Goal: Information Seeking & Learning: Understand process/instructions

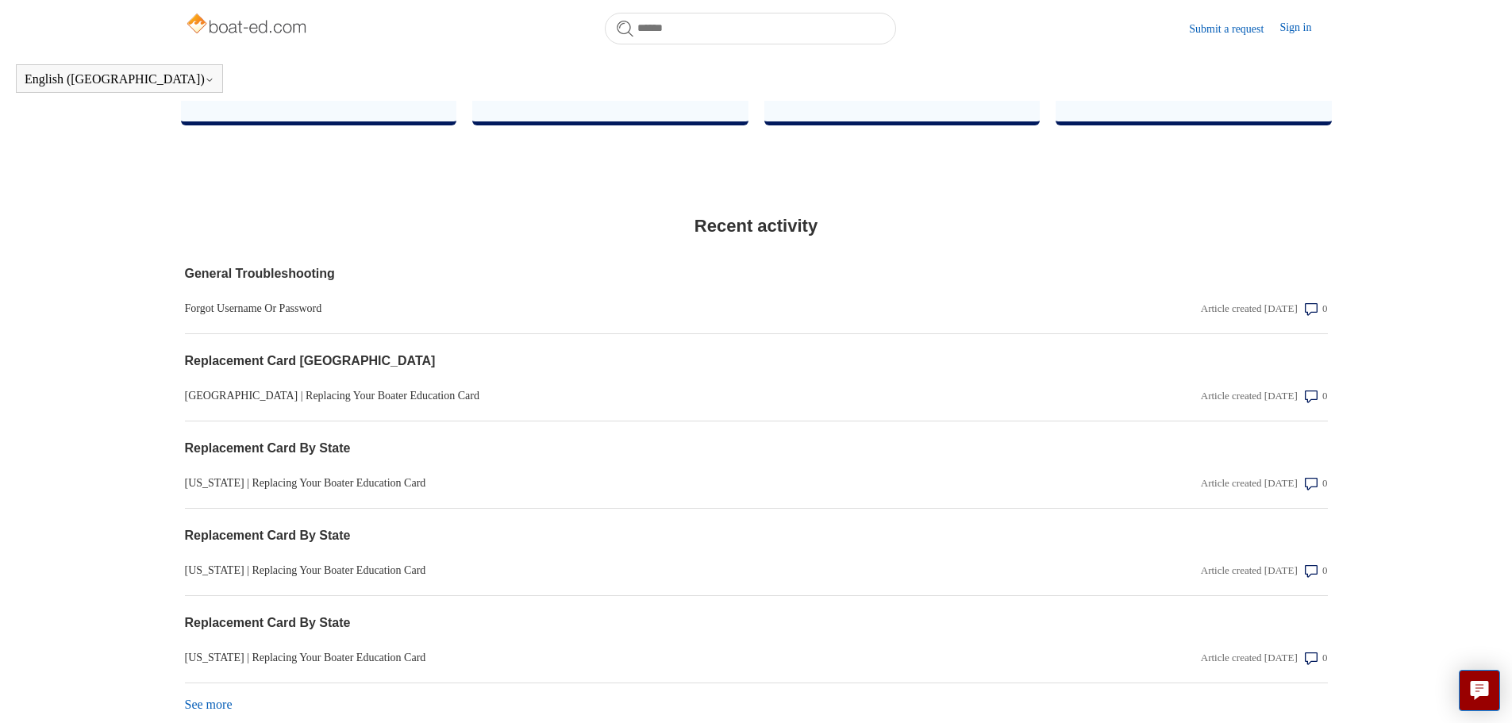
scroll to position [1146, 0]
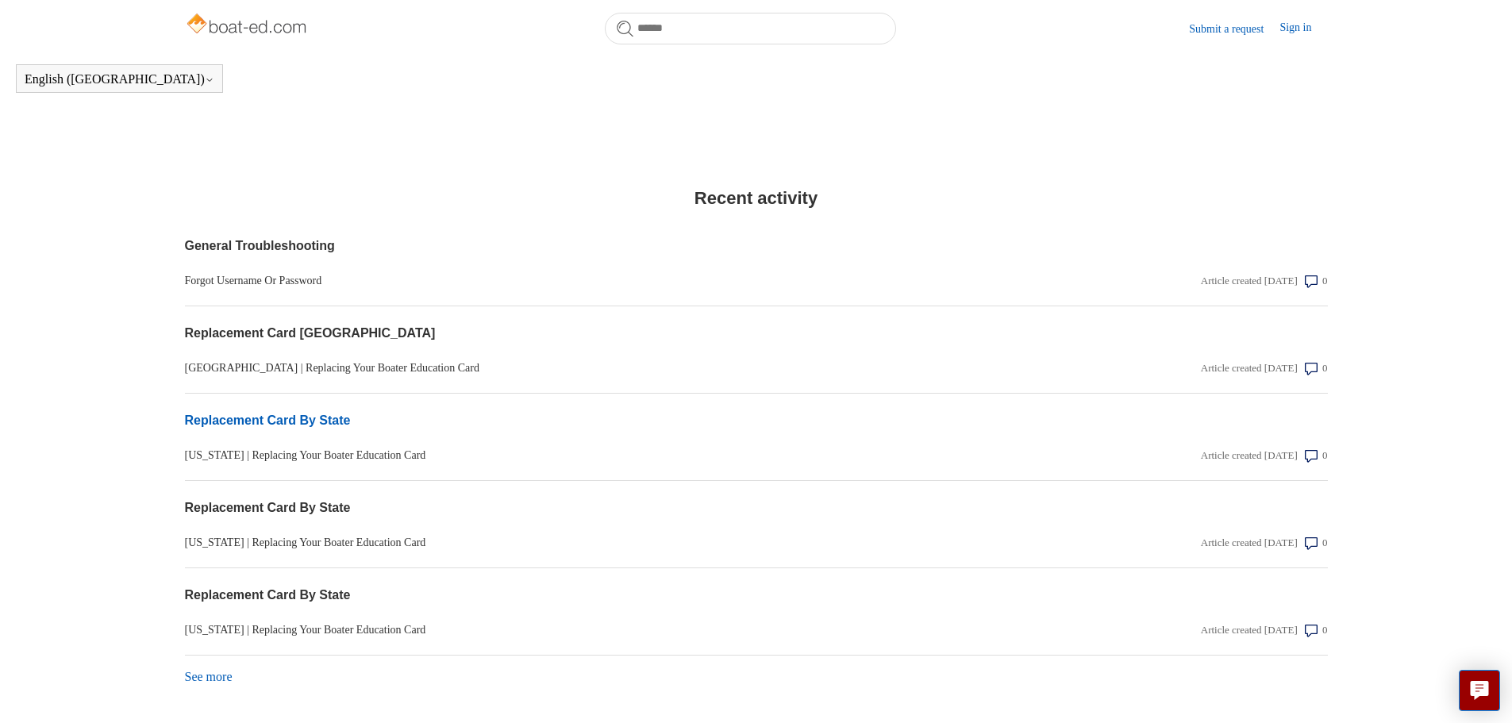
click at [266, 430] on link "Replacement Card By State" at bounding box center [585, 420] width 800 height 19
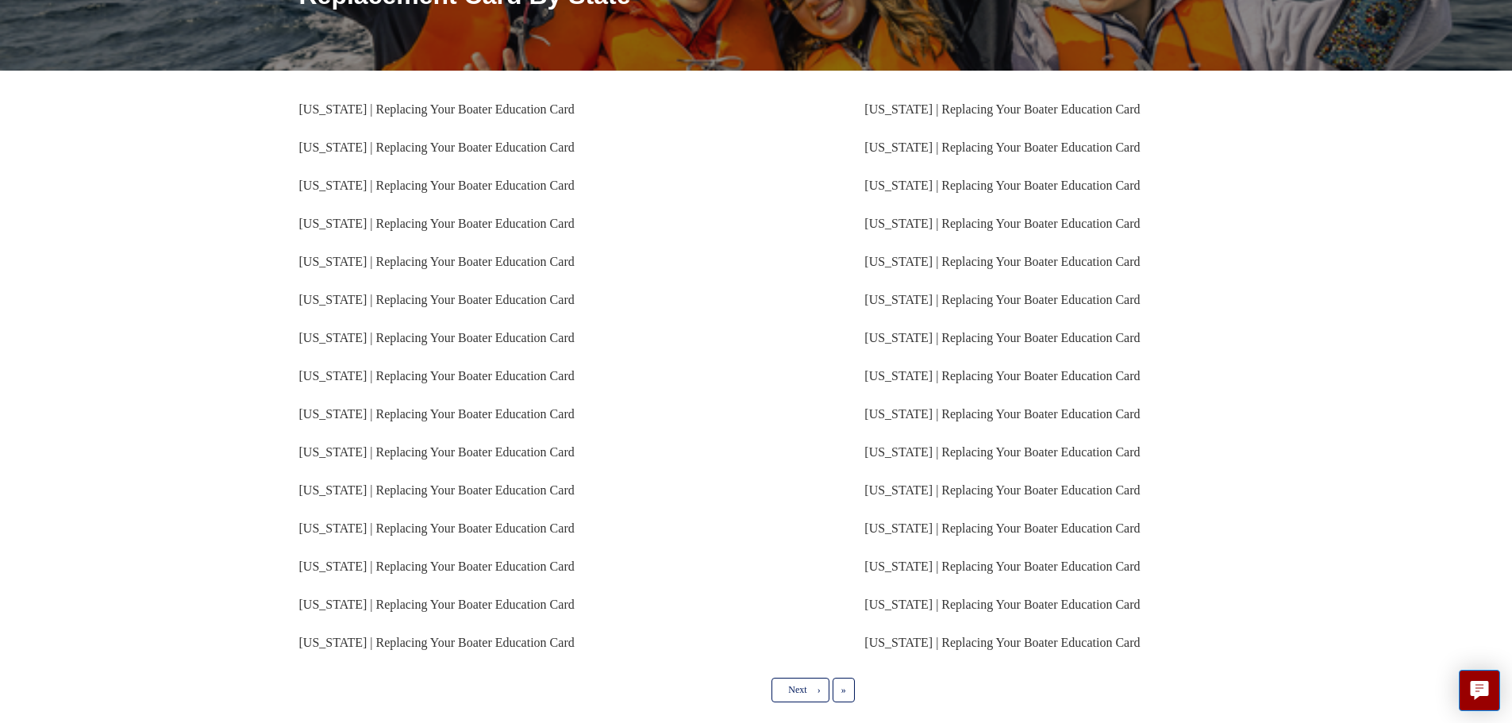
scroll to position [238, 0]
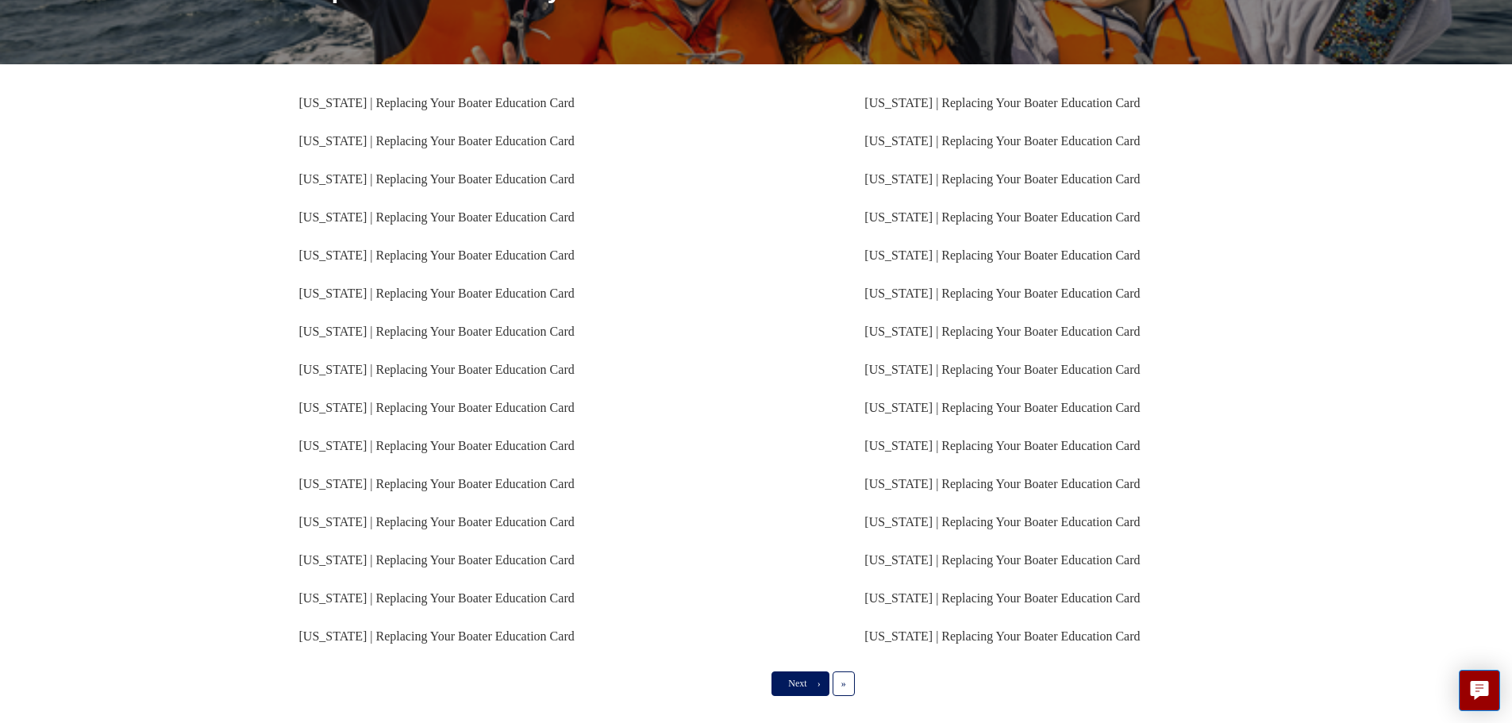
click at [799, 688] on span "Next" at bounding box center [797, 683] width 18 height 11
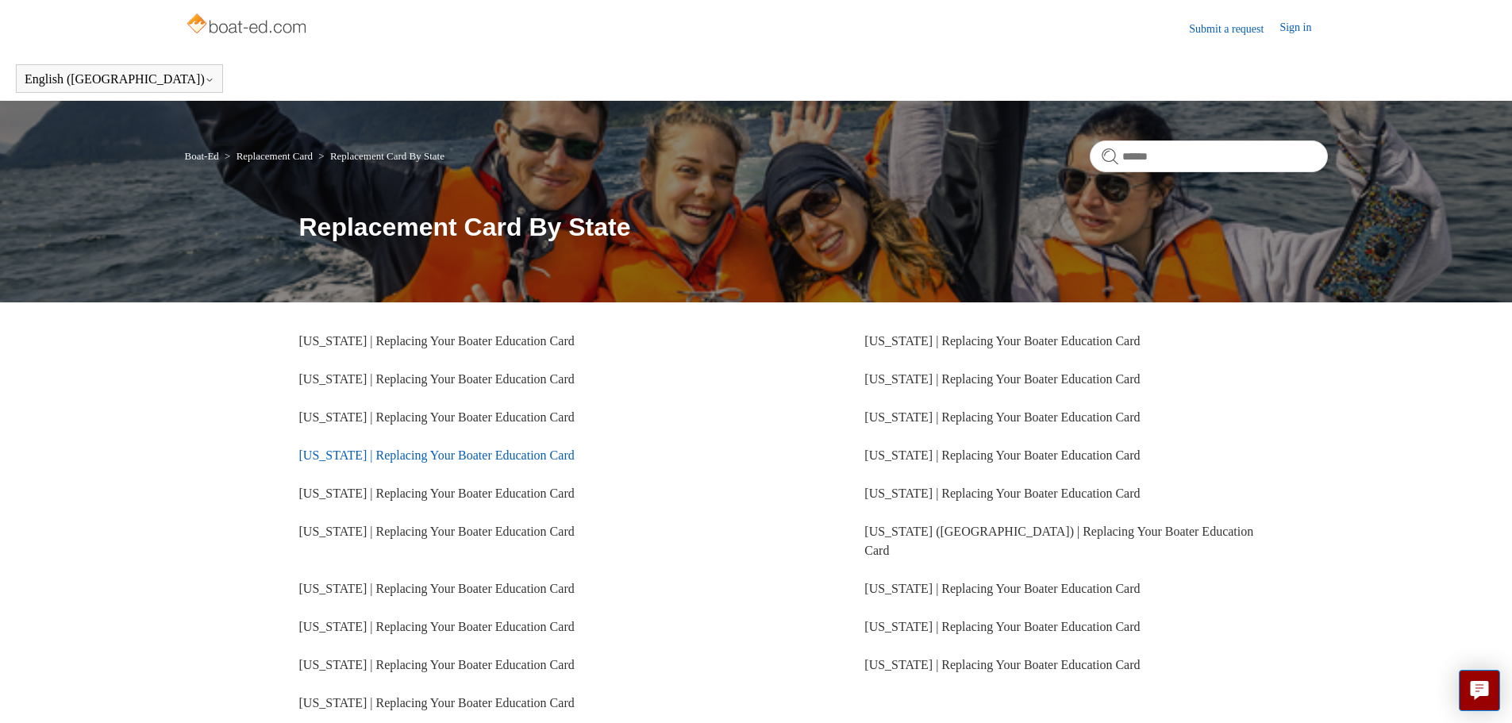
click at [382, 448] on link "[US_STATE] | Replacing Your Boater Education Card" at bounding box center [436, 454] width 275 height 13
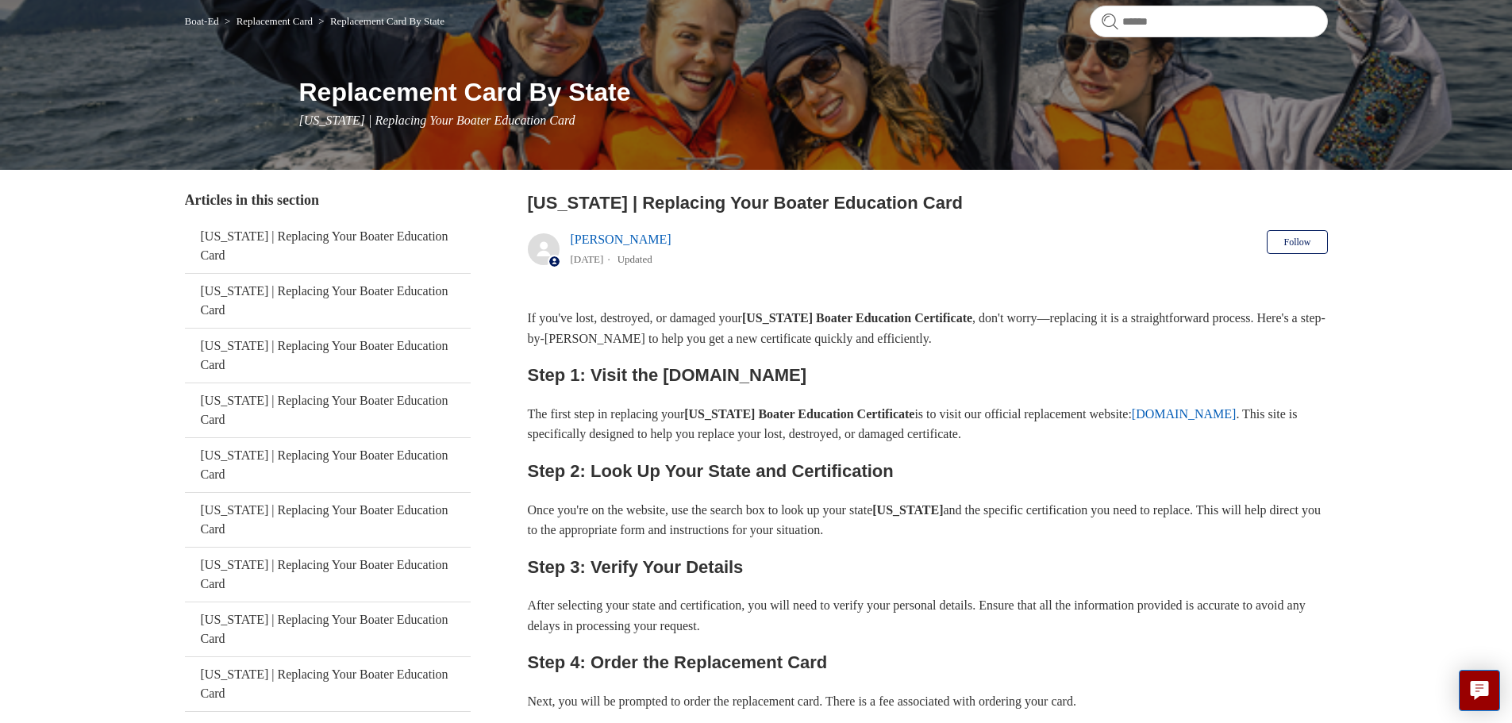
scroll to position [159, 0]
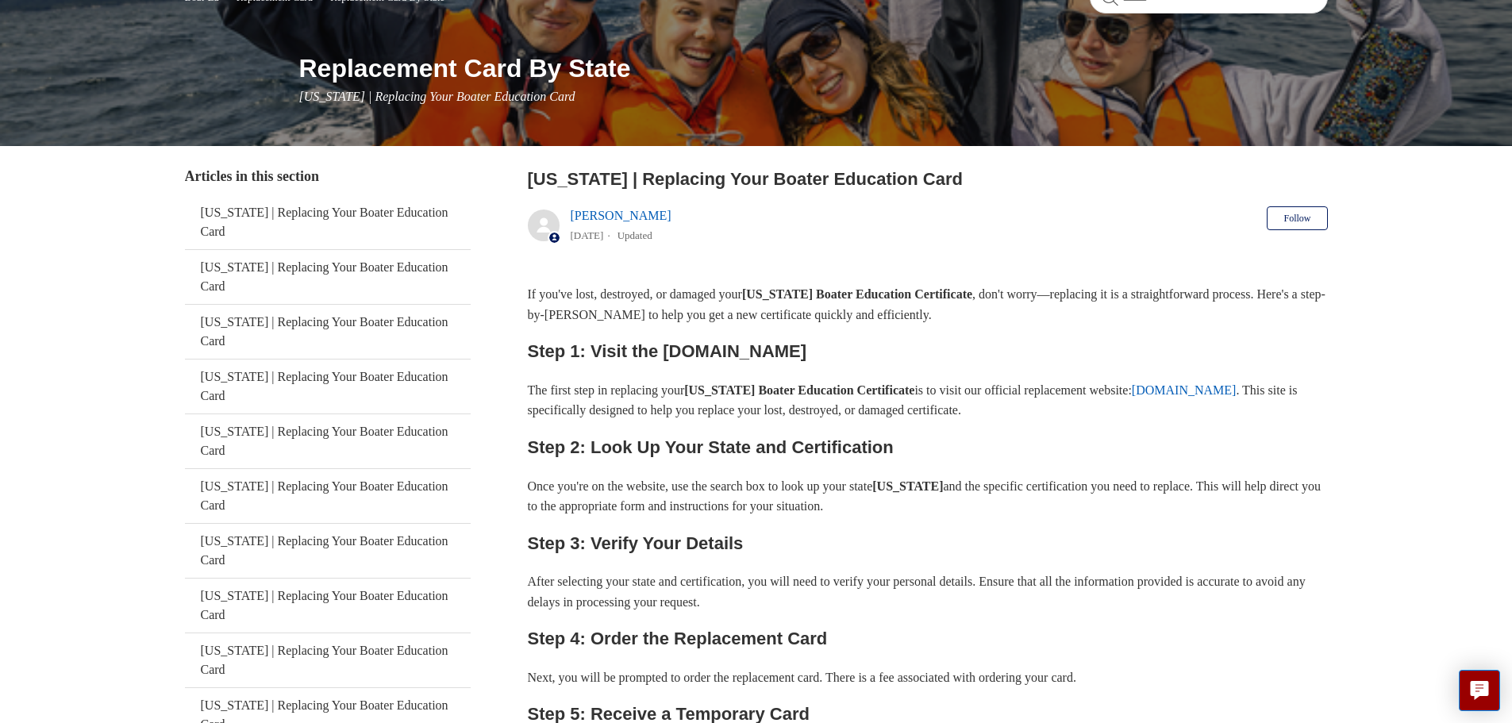
drag, startPoint x: 664, startPoint y: 352, endPoint x: 803, endPoint y: 348, distance: 139.0
click at [803, 348] on h2 "Step 1: Visit the [DOMAIN_NAME]" at bounding box center [928, 351] width 800 height 28
copy h2 "[DOMAIN_NAME]"
